Goal: Find specific page/section: Find specific page/section

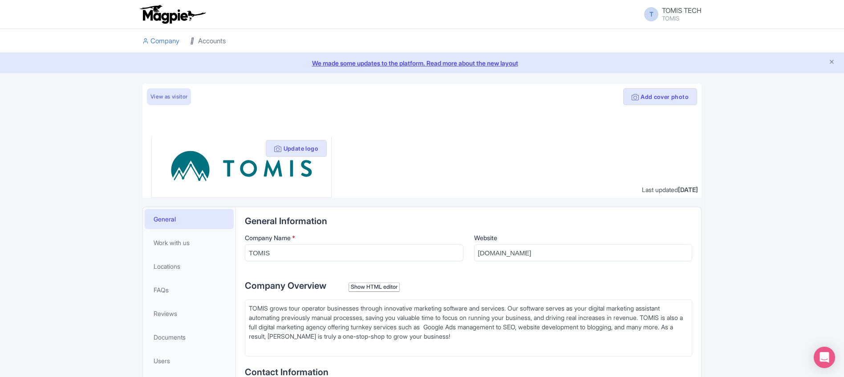
click at [205, 36] on link "Accounts" at bounding box center [208, 41] width 36 height 24
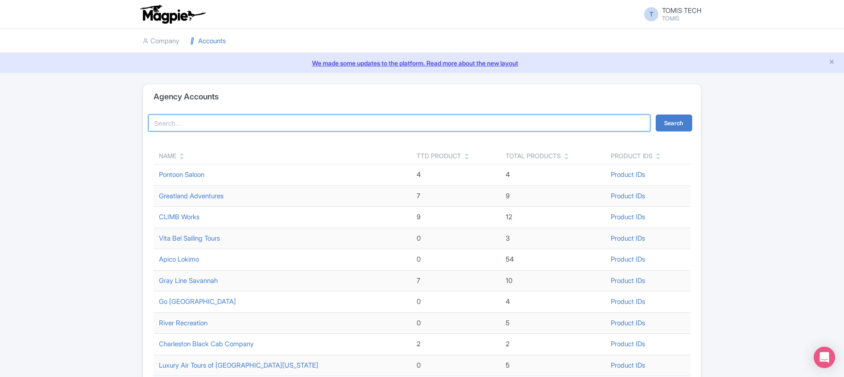
click at [234, 122] on input "search" at bounding box center [399, 122] width 502 height 17
type input "skipton"
click at [656, 114] on button "Search" at bounding box center [674, 122] width 36 height 17
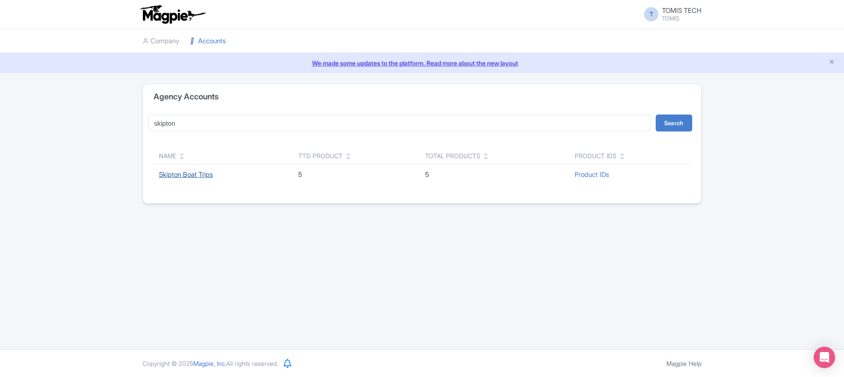
click at [180, 177] on link "Skipton Boat Trips" at bounding box center [186, 174] width 54 height 8
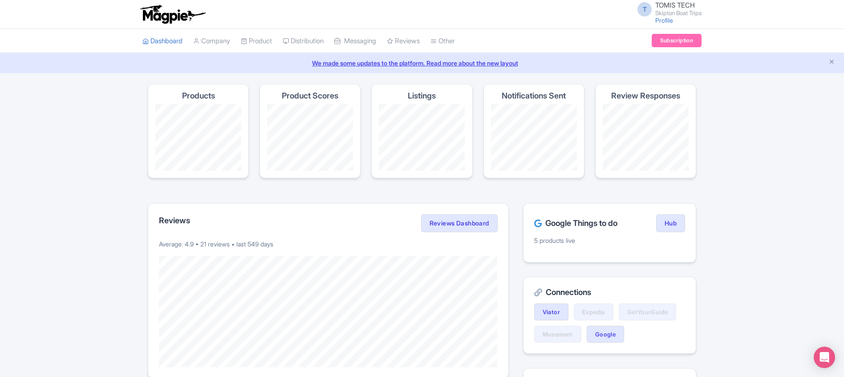
click at [318, 100] on div "Product Scores" at bounding box center [309, 131] width 101 height 94
click at [254, 43] on link "Product" at bounding box center [256, 41] width 31 height 24
